Goal: Navigation & Orientation: Find specific page/section

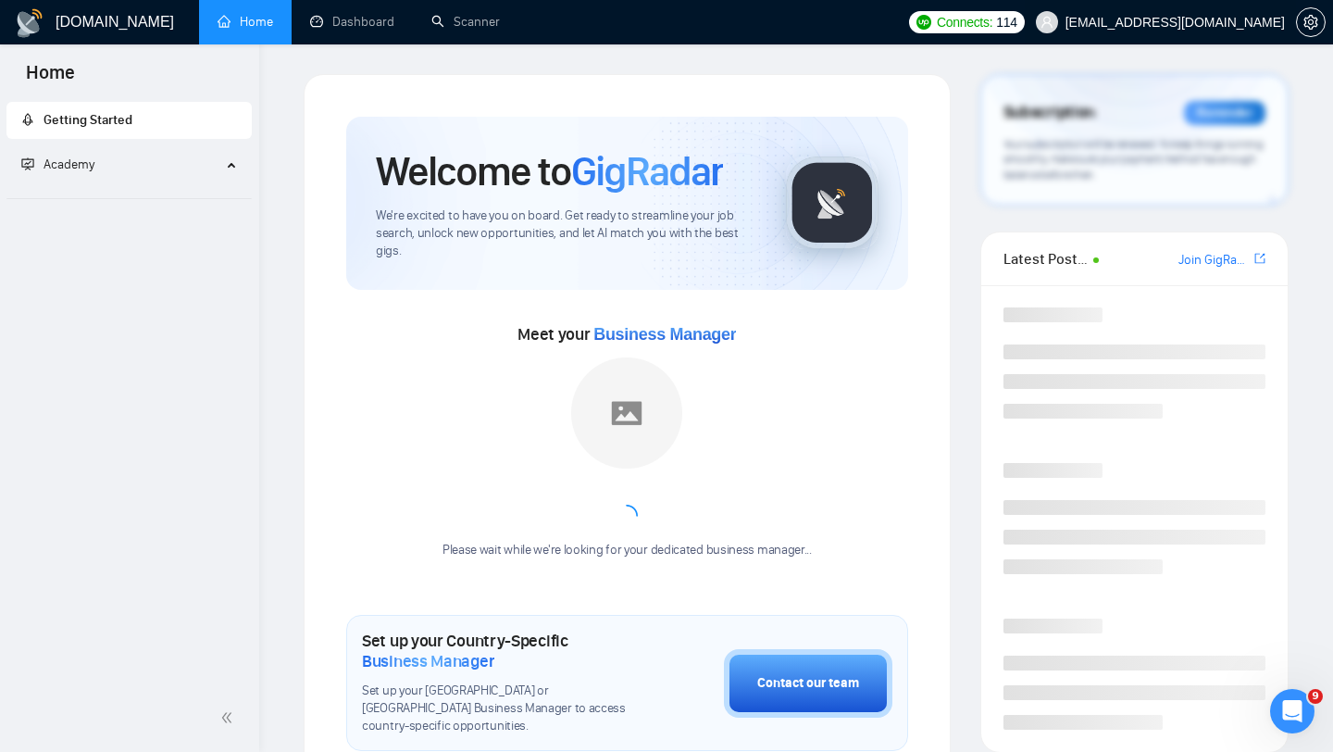
click at [1216, 22] on span "ceo@grona.tech" at bounding box center [1175, 22] width 219 height 0
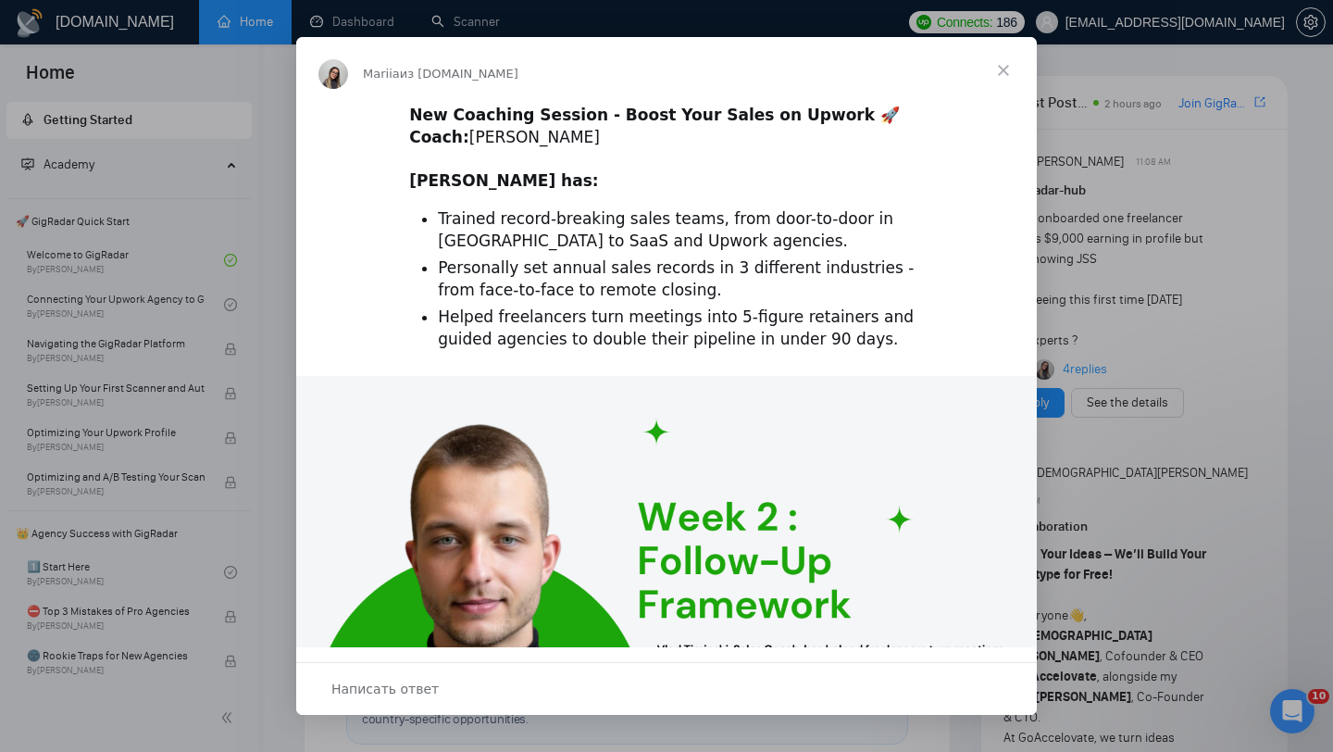
click at [995, 57] on span "Закрыть" at bounding box center [1003, 70] width 67 height 67
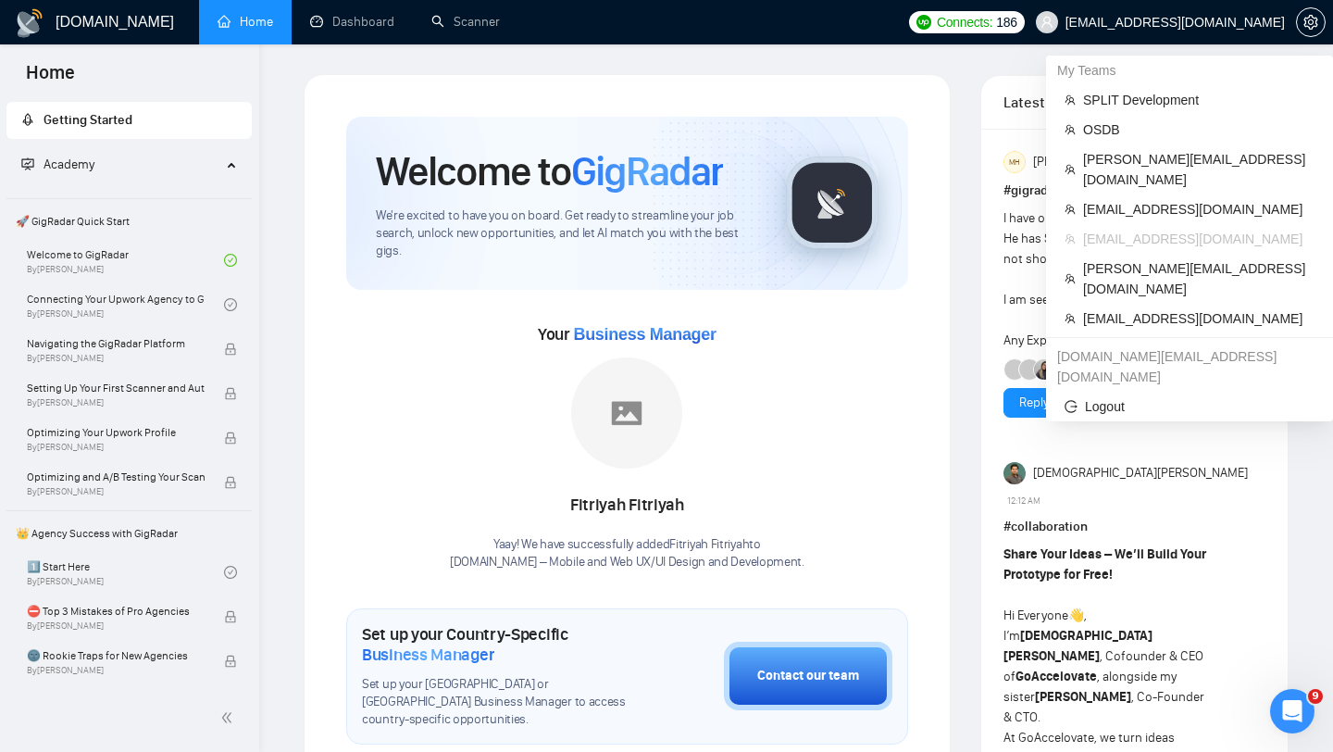
click at [1201, 22] on span "ceo@grona.tech" at bounding box center [1175, 22] width 219 height 0
